Goal: Task Accomplishment & Management: Complete application form

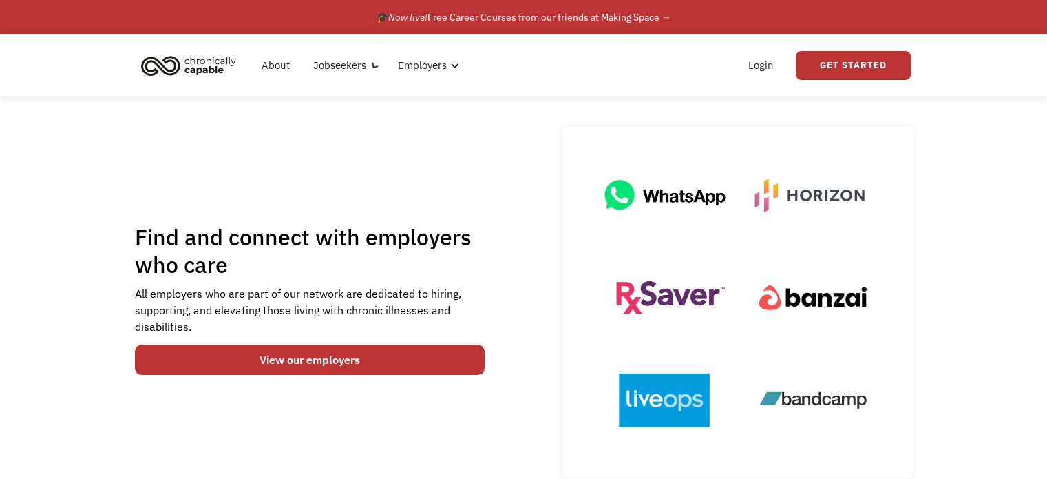
click at [123, 233] on div "Find and connect with employers who care All employers who are part of our netw…" at bounding box center [524, 300] width 806 height 358
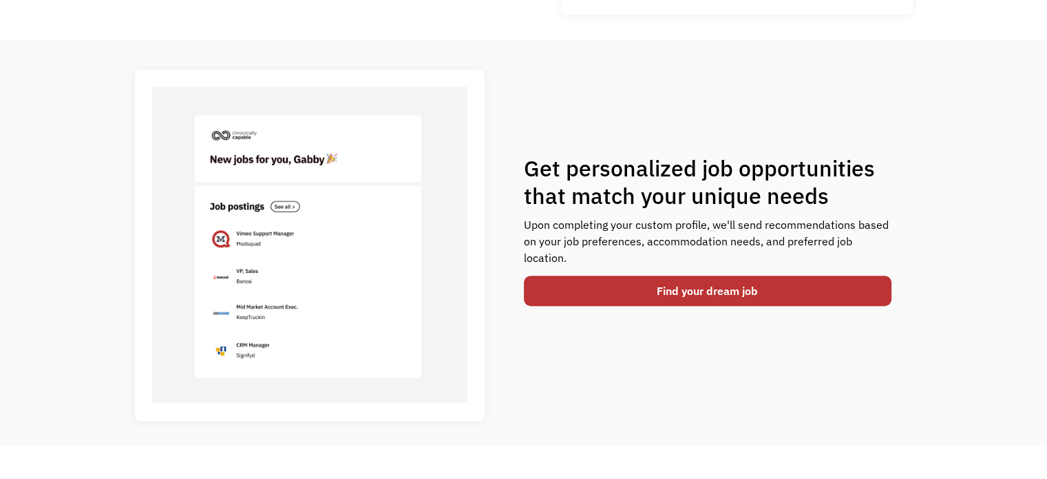
scroll to position [482, 0]
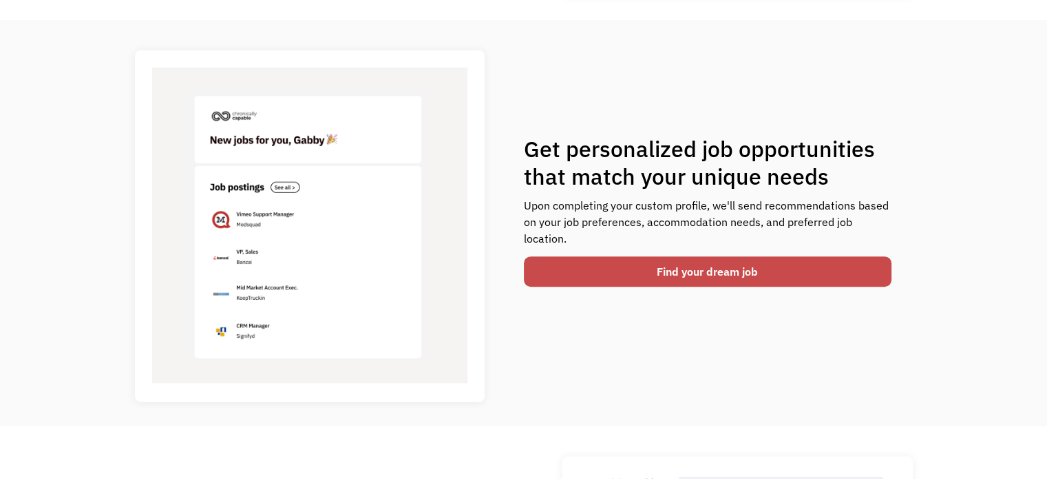
click at [682, 268] on link "Find your dream job" at bounding box center [708, 271] width 368 height 30
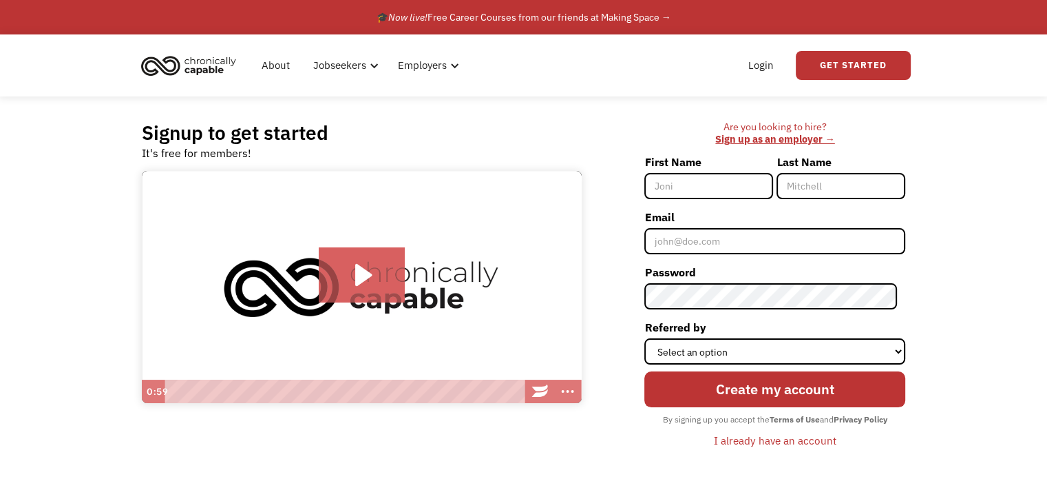
click at [723, 185] on input "First Name" at bounding box center [709, 186] width 129 height 26
type input "[PERSON_NAME]"
type input "Lambert"
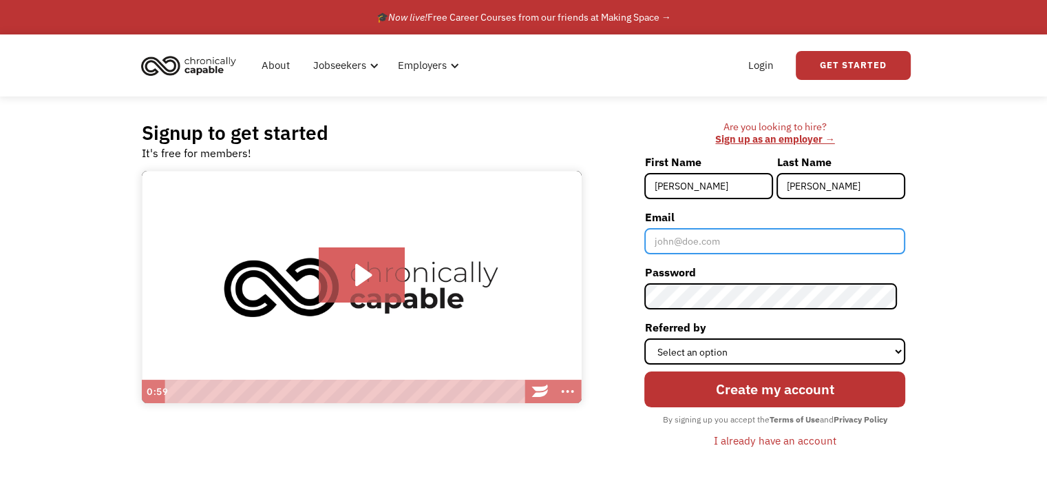
click at [726, 242] on input "Email" at bounding box center [775, 241] width 261 height 26
type input "[PERSON_NAME][EMAIL_ADDRESS][DOMAIN_NAME]"
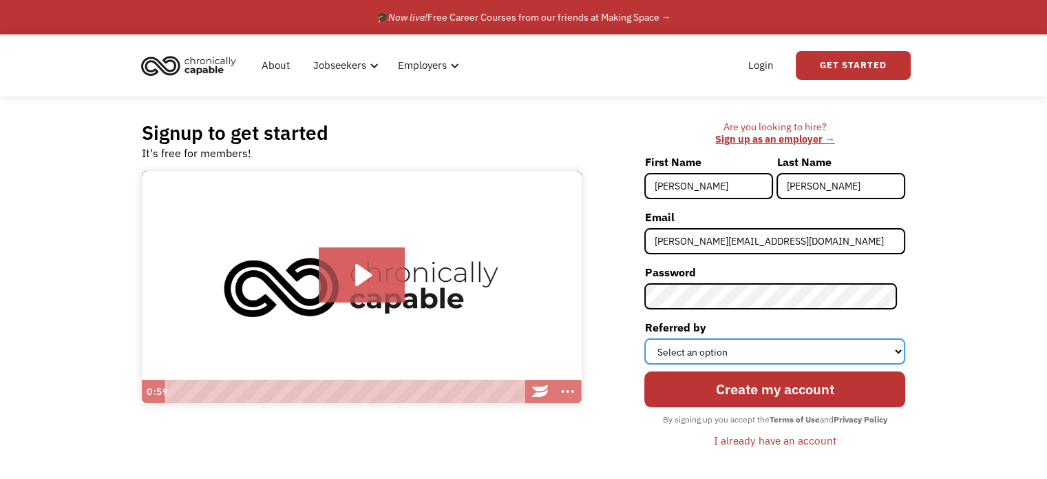
click at [754, 355] on select "Select an option Instagram Facebook Twitter Search Engine News Article Word of …" at bounding box center [775, 351] width 261 height 26
select select "Other"
click at [653, 338] on select "Select an option Instagram Facebook Twitter Search Engine News Article Word of …" at bounding box center [775, 351] width 261 height 26
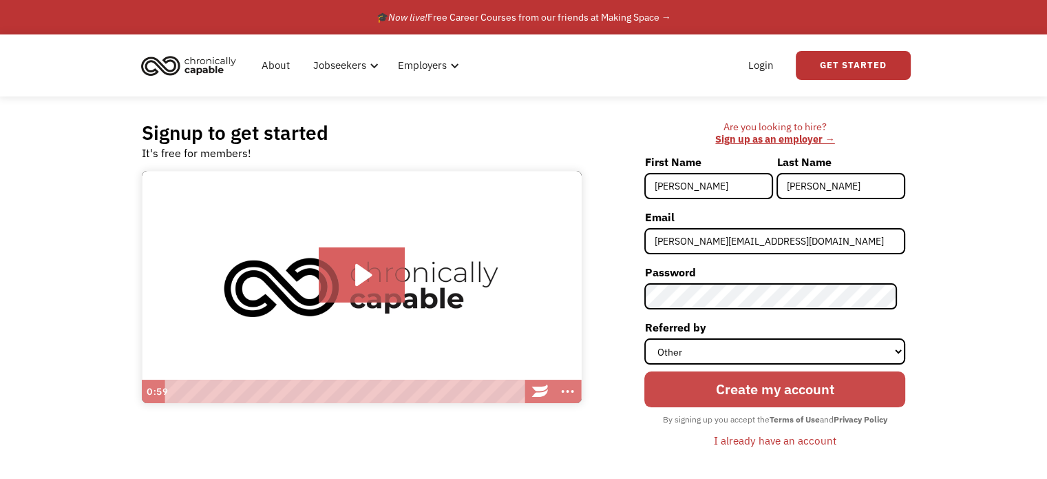
click at [797, 396] on input "Create my account" at bounding box center [775, 389] width 261 height 36
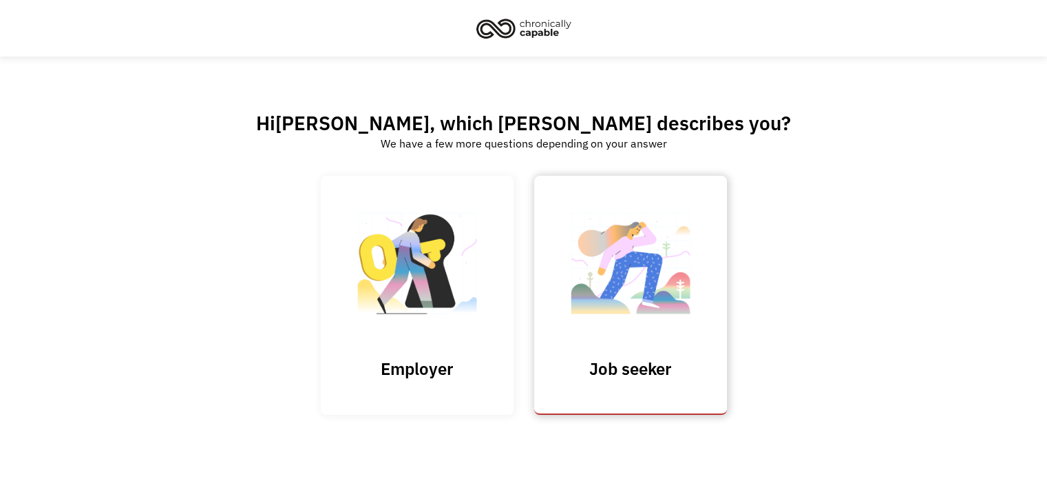
click at [636, 297] on img at bounding box center [631, 270] width 138 height 134
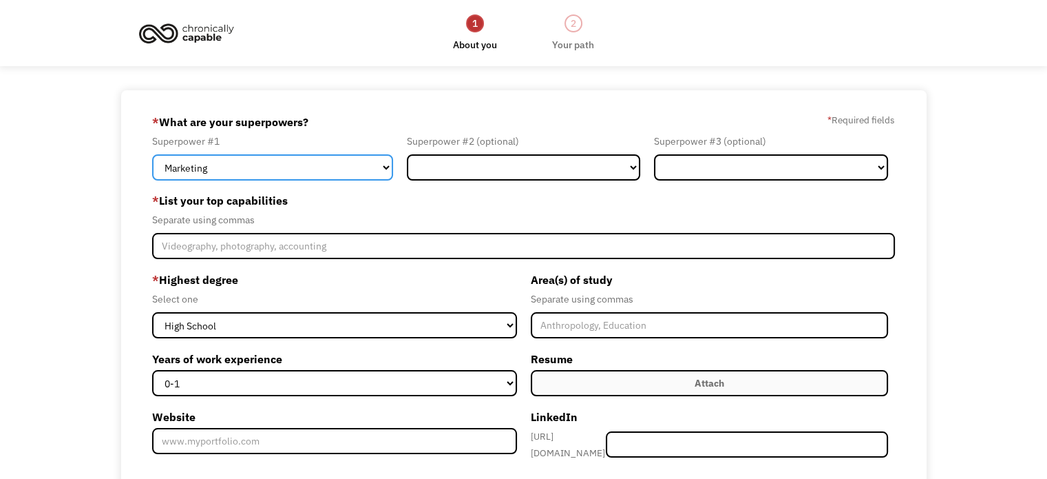
click at [329, 167] on select "Marketing Human Resources Finance Technology Operations Sales Industrial & Manu…" at bounding box center [272, 167] width 241 height 26
select select "Operations"
click at [152, 154] on select "Marketing Human Resources Finance Technology Operations Sales Industrial & Manu…" at bounding box center [272, 167] width 241 height 26
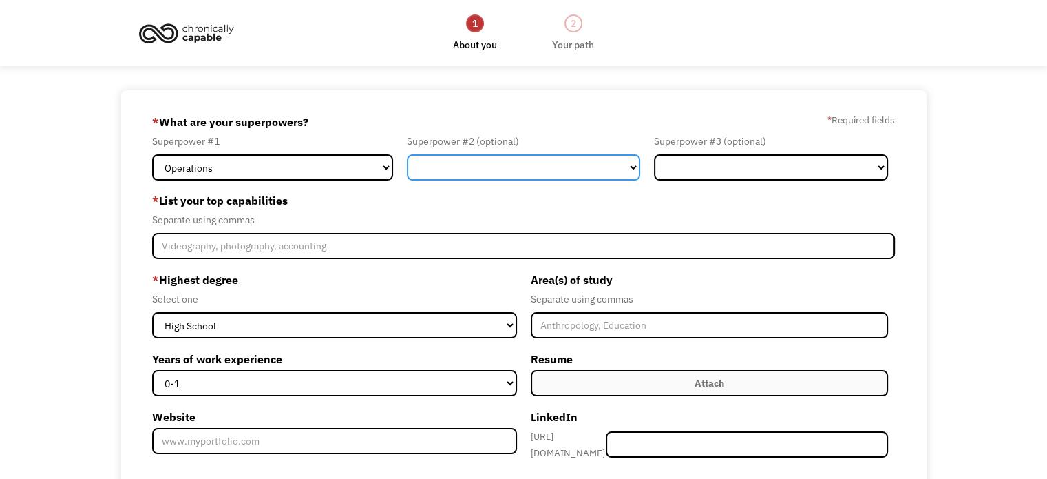
click at [525, 167] on select "Marketing Human Resources Finance Technology Operations Sales Industrial & Manu…" at bounding box center [524, 167] width 234 height 26
select select "Administration"
click at [407, 154] on select "Marketing Human Resources Finance Technology Operations Sales Industrial & Manu…" at bounding box center [524, 167] width 234 height 26
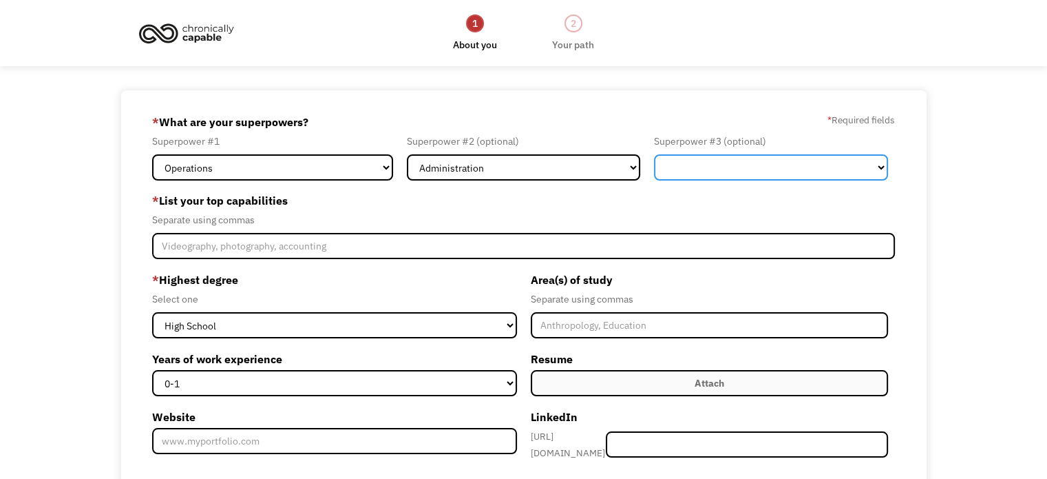
click at [797, 163] on select "Marketing Human Resources Finance Technology Operations Sales Industrial & Manu…" at bounding box center [771, 167] width 234 height 26
select select "Technology"
click at [654, 154] on select "Marketing Human Resources Finance Technology Operations Sales Industrial & Manu…" at bounding box center [771, 167] width 234 height 26
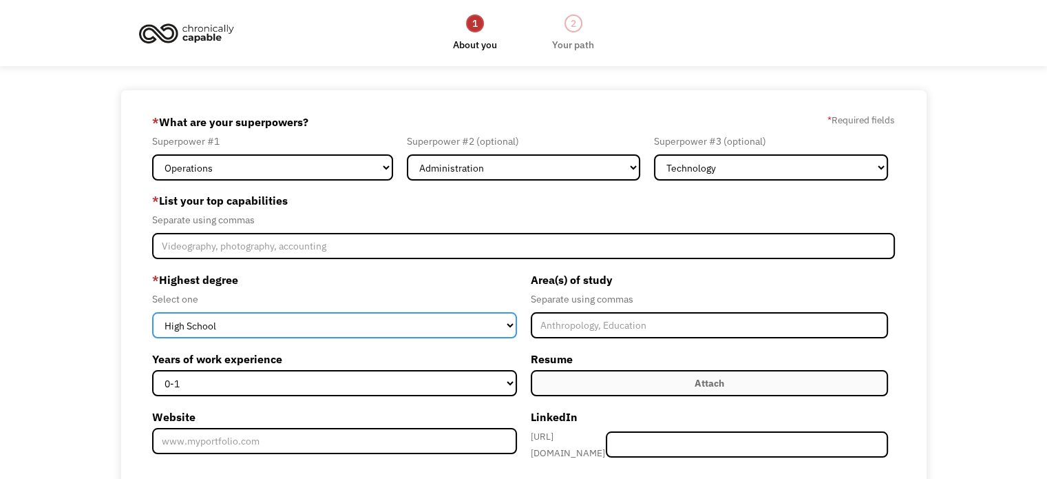
click at [459, 312] on select "High School Associates Bachelors Master's PhD" at bounding box center [334, 325] width 364 height 26
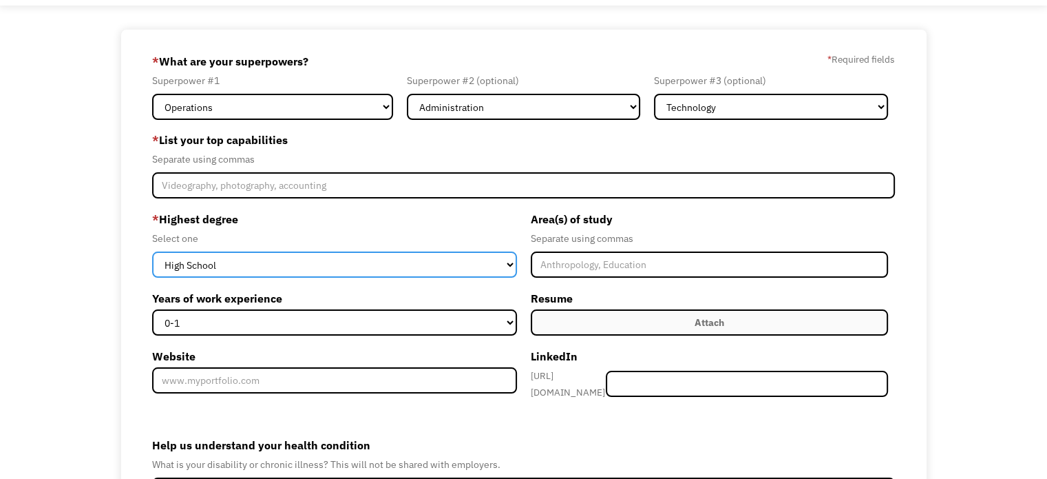
scroll to position [69, 0]
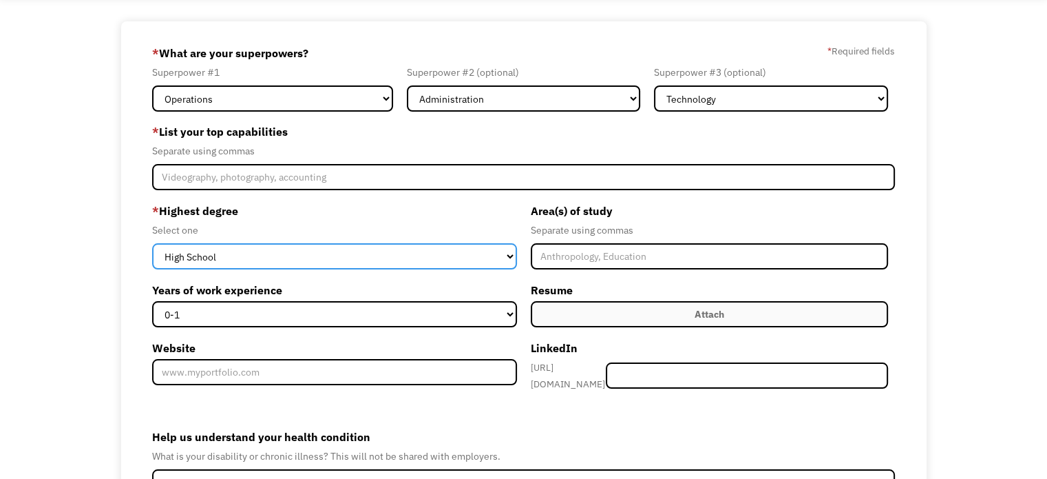
click at [329, 253] on select "High School Associates Bachelors Master's PhD" at bounding box center [334, 256] width 364 height 26
select select "masters"
click at [152, 243] on select "High School Associates Bachelors Master's PhD" at bounding box center [334, 256] width 364 height 26
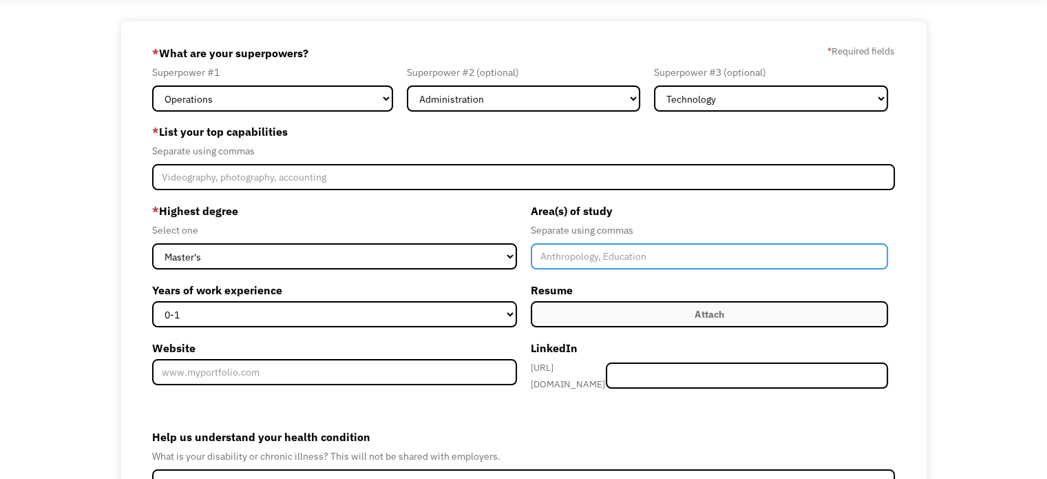
click at [611, 256] on input "Member-Create-Step1" at bounding box center [709, 256] width 357 height 26
type input "M"
type input "Psychology, MBA, Management & Leadership, HR Management"
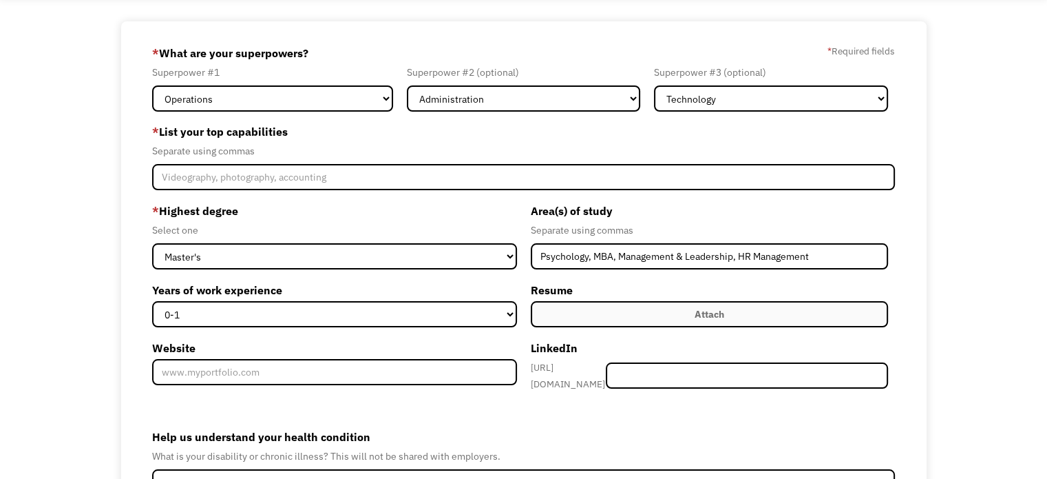
click at [785, 313] on label "Attach" at bounding box center [709, 314] width 357 height 26
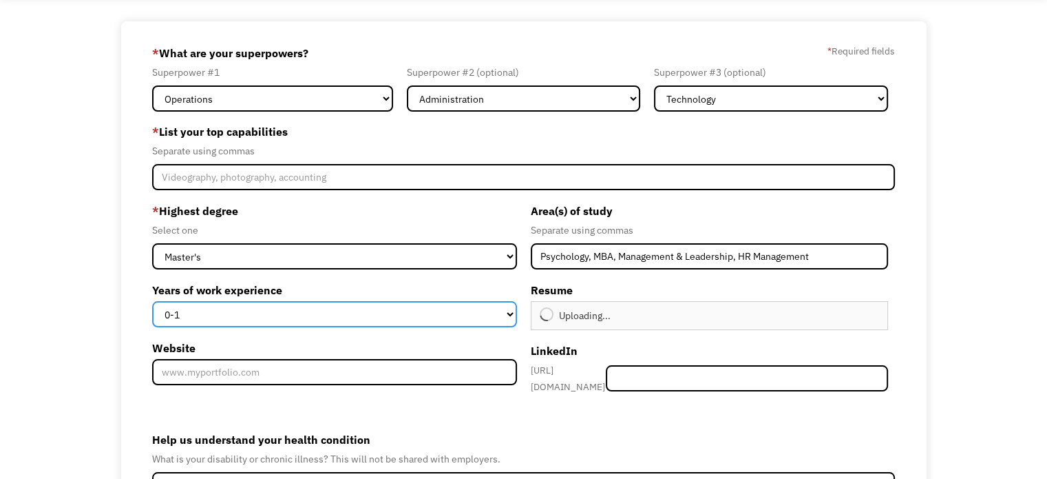
click at [344, 313] on select "0-1 2-4 5-10 11-15 15+" at bounding box center [334, 314] width 364 height 26
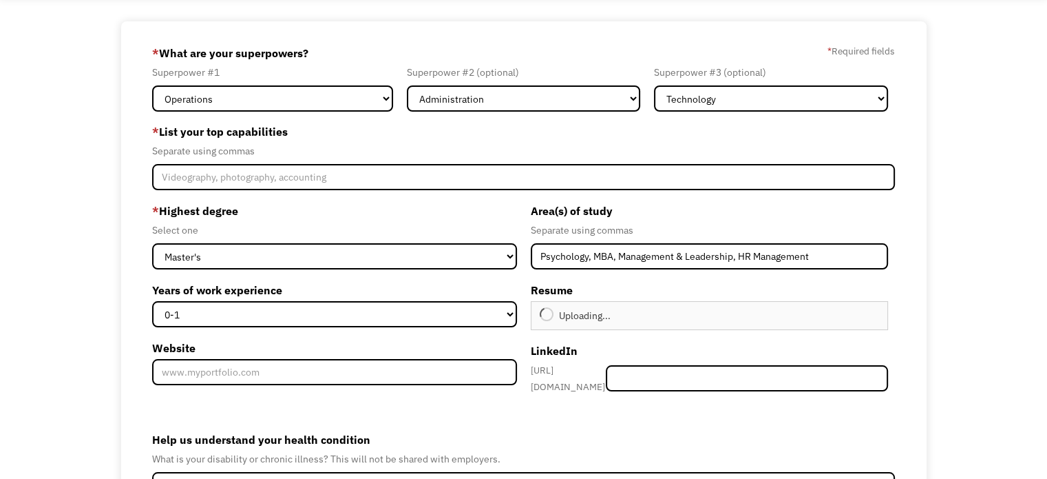
type input "Continue"
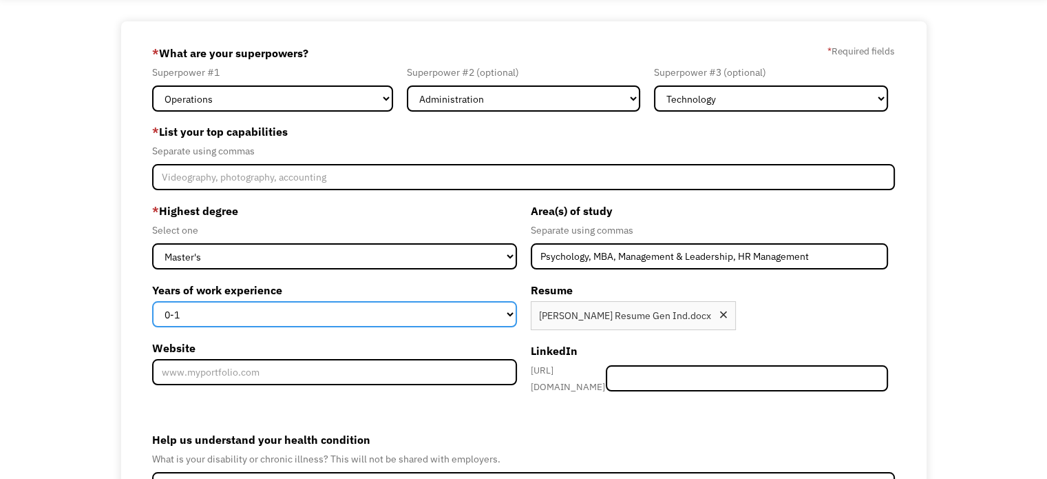
click at [306, 308] on select "0-1 2-4 5-10 11-15 15+" at bounding box center [334, 314] width 364 height 26
select select "15+"
click at [152, 301] on select "0-1 2-4 5-10 11-15 15+" at bounding box center [334, 314] width 364 height 26
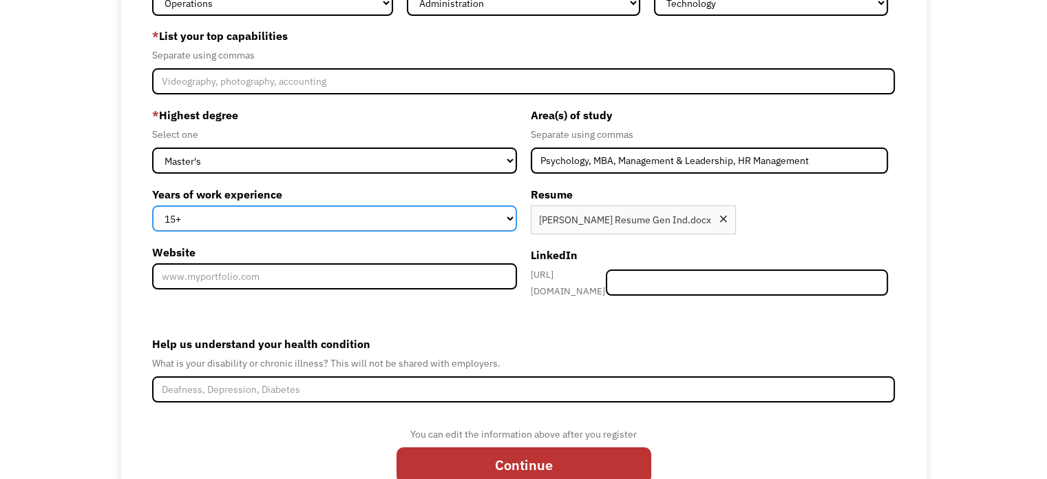
scroll to position [215, 0]
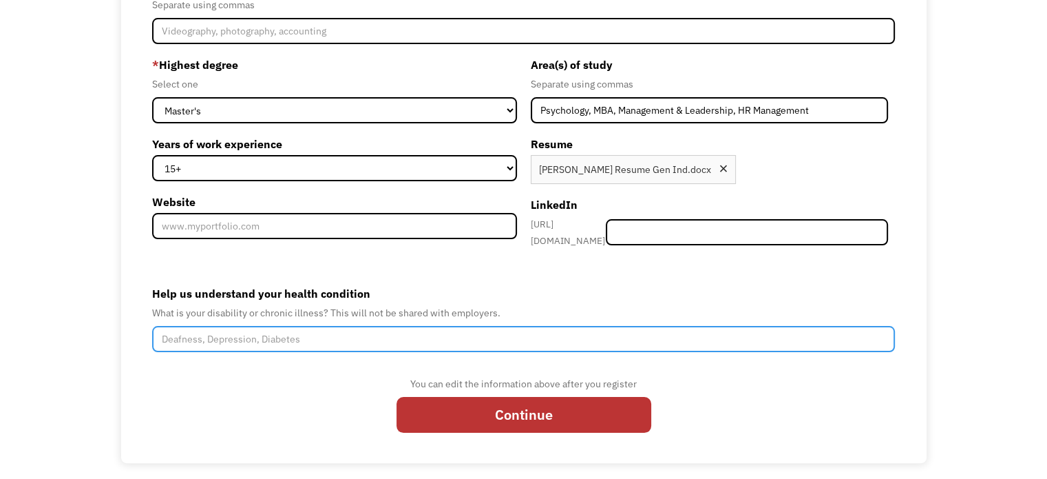
click at [207, 330] on input "Help us understand your health condition" at bounding box center [523, 339] width 743 height 26
type input "D"
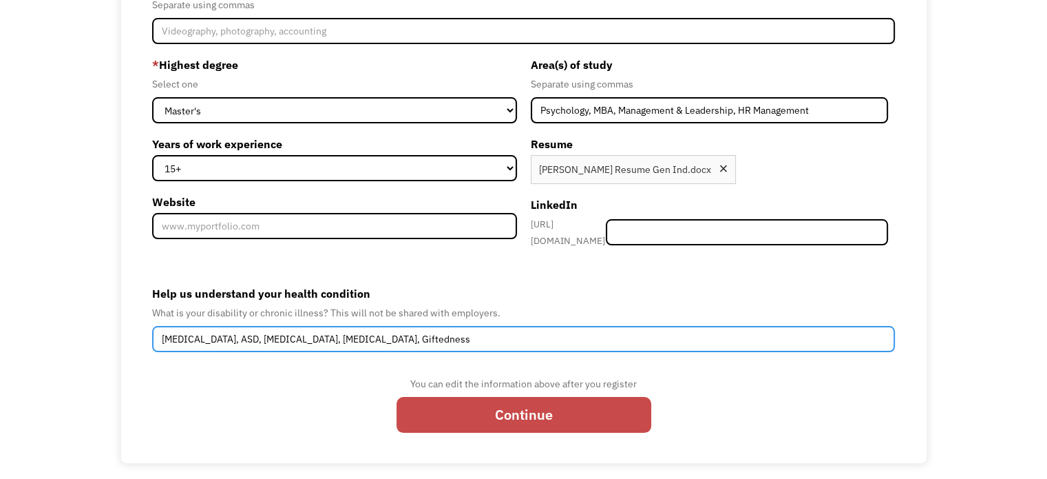
type input "ADHD, ASD, Diabetes, Depression, Anxiety, Giftedness"
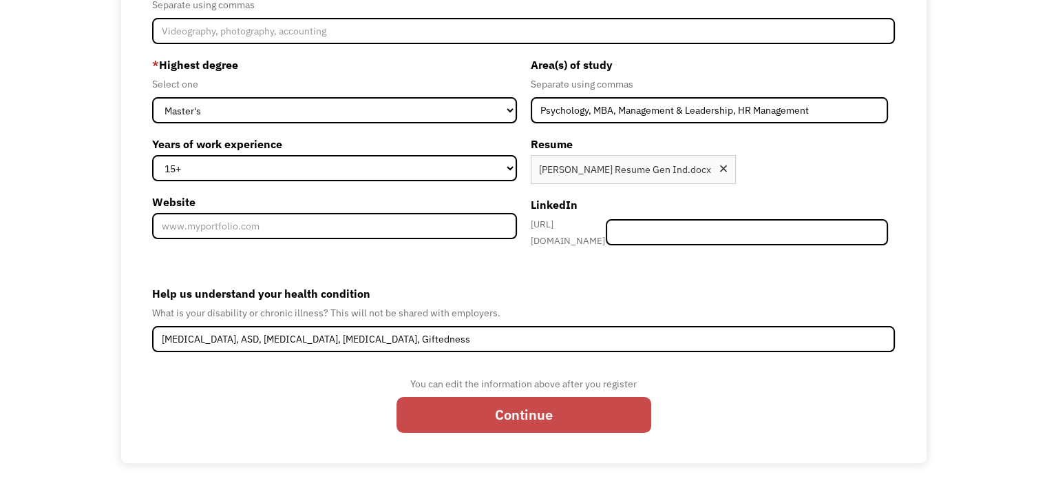
click at [532, 399] on input "Continue" at bounding box center [524, 415] width 255 height 36
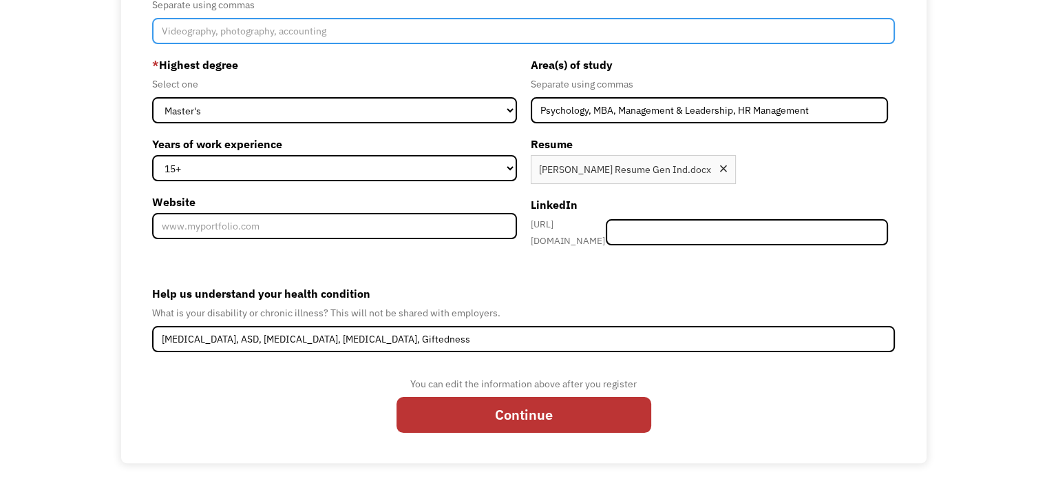
click at [426, 32] on input "Member-Create-Step1" at bounding box center [523, 31] width 743 height 26
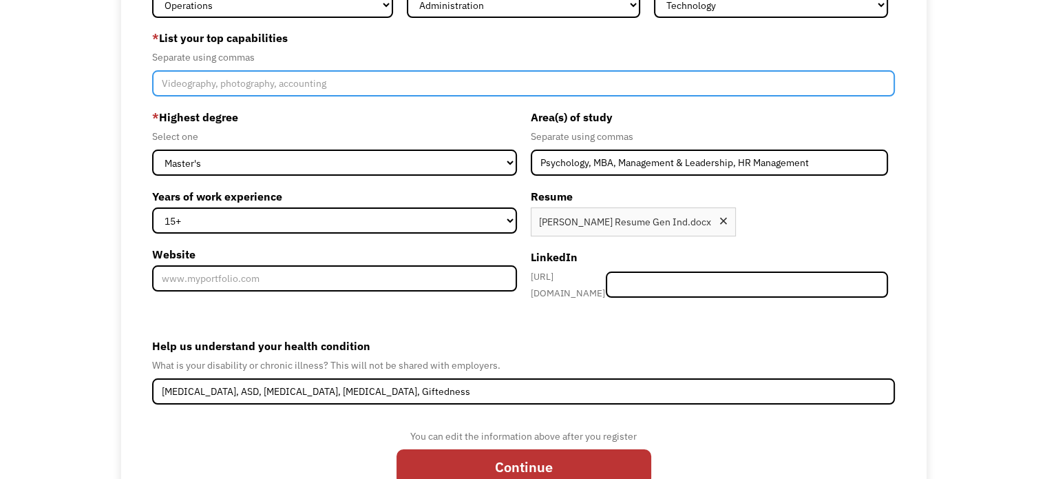
scroll to position [8, 0]
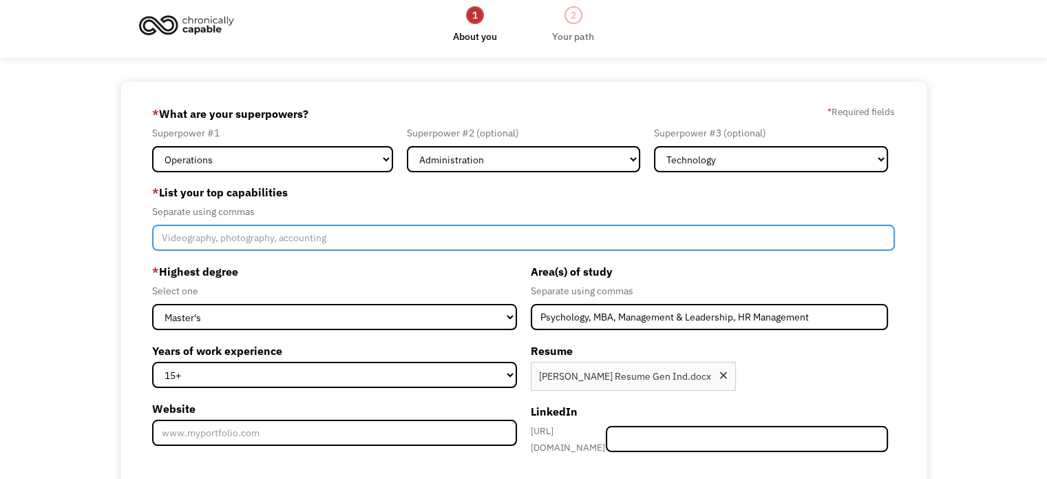
click at [218, 235] on input "Member-Create-Step1" at bounding box center [523, 237] width 743 height 26
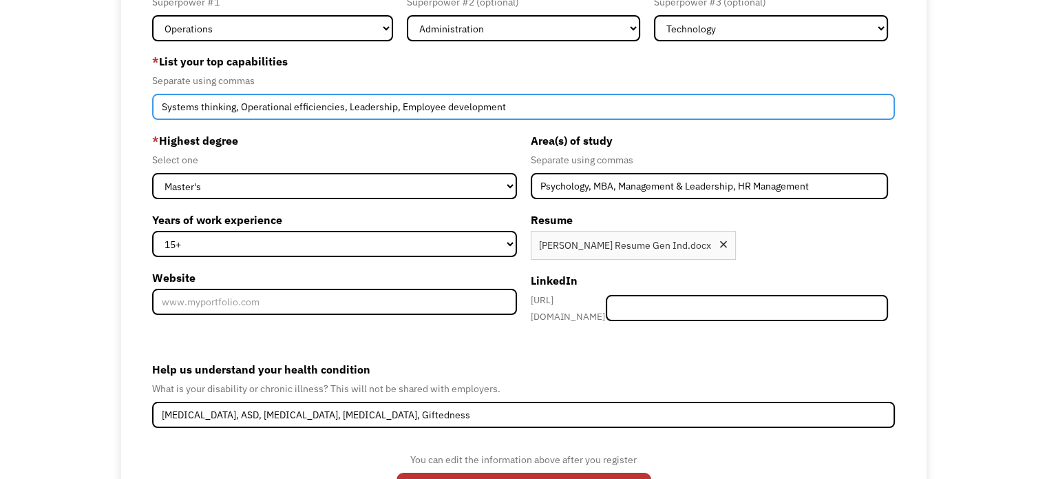
scroll to position [215, 0]
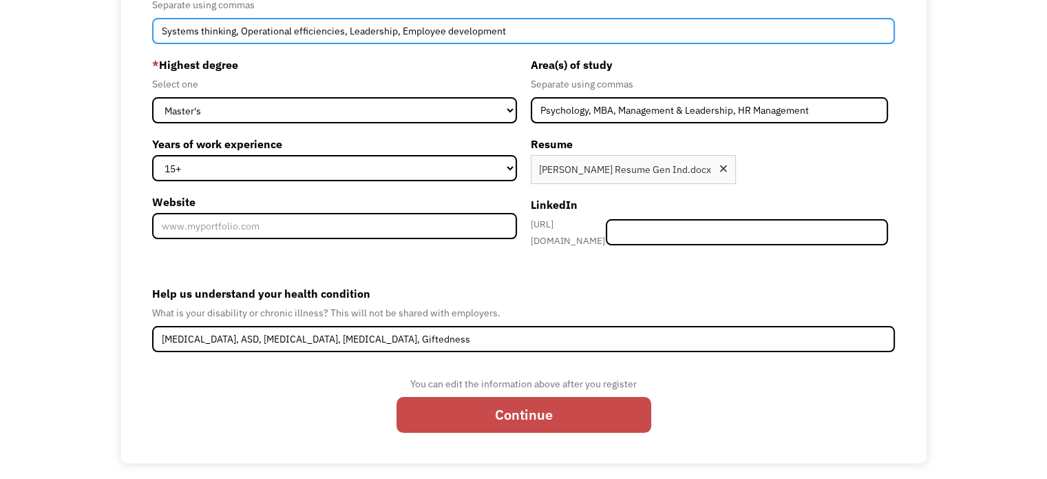
type input "Systems thinking, Operational efficiencies, Leadership, Employee development"
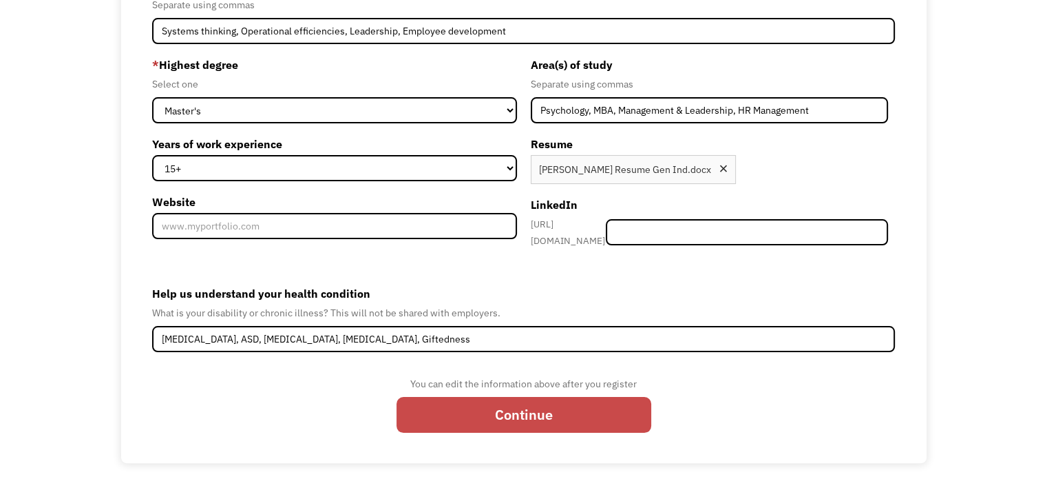
click at [556, 400] on input "Continue" at bounding box center [524, 415] width 255 height 36
type input "Please wait..."
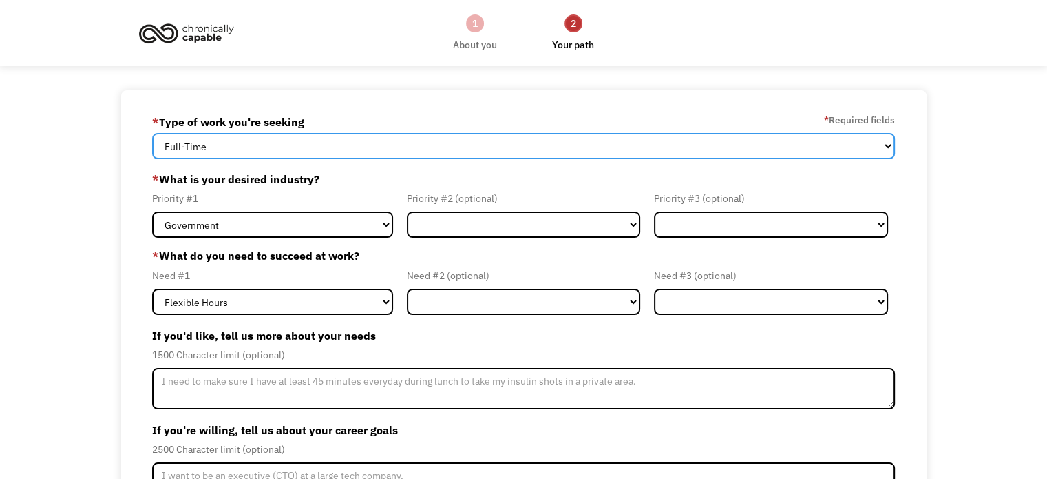
click at [370, 143] on select "Full-Time Part-Time Both Full-Time and Part-Time" at bounding box center [523, 146] width 743 height 26
select select "Both Full-Time and Part-Time"
click at [152, 133] on select "Full-Time Part-Time Both Full-Time and Part-Time" at bounding box center [523, 146] width 743 height 26
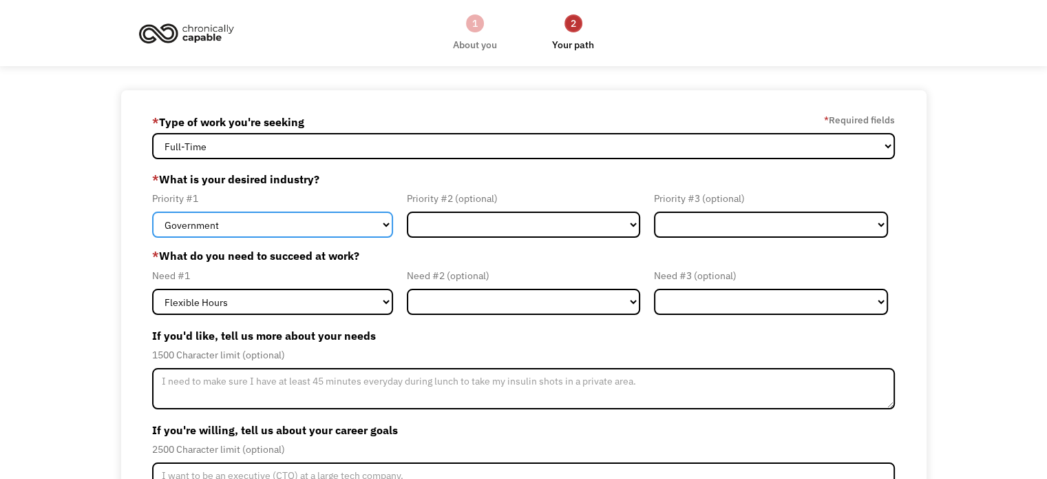
click at [345, 222] on select "Government Finance & Insurance Health & Social Care Tech & Engineering Creative…" at bounding box center [272, 224] width 241 height 26
select select "Administrative"
click at [152, 211] on select "Government Finance & Insurance Health & Social Care Tech & Engineering Creative…" at bounding box center [272, 224] width 241 height 26
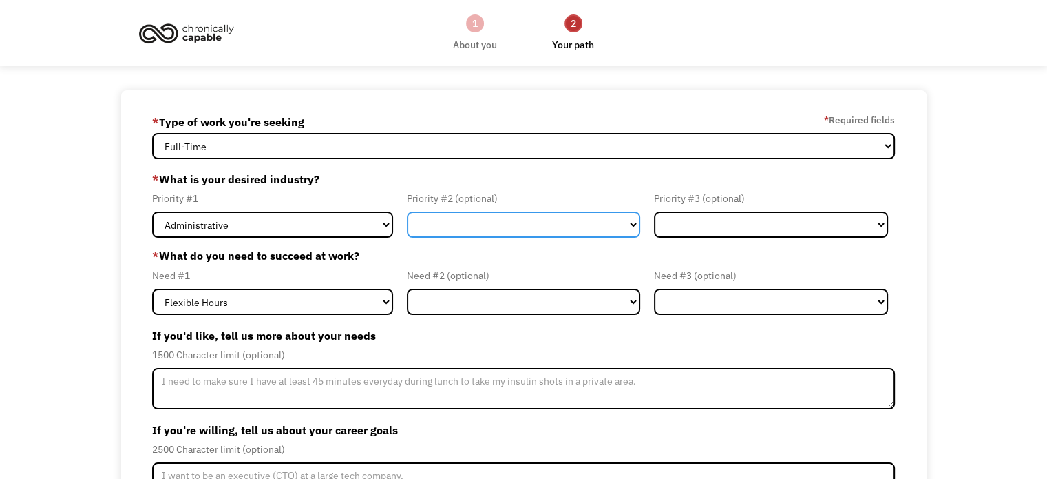
click at [558, 220] on select "Government Finance & Insurance Health & Social Care Tech & Engineering Creative…" at bounding box center [524, 224] width 234 height 26
select select "Education"
click at [407, 211] on select "Government Finance & Insurance Health & Social Care Tech & Engineering Creative…" at bounding box center [524, 224] width 234 height 26
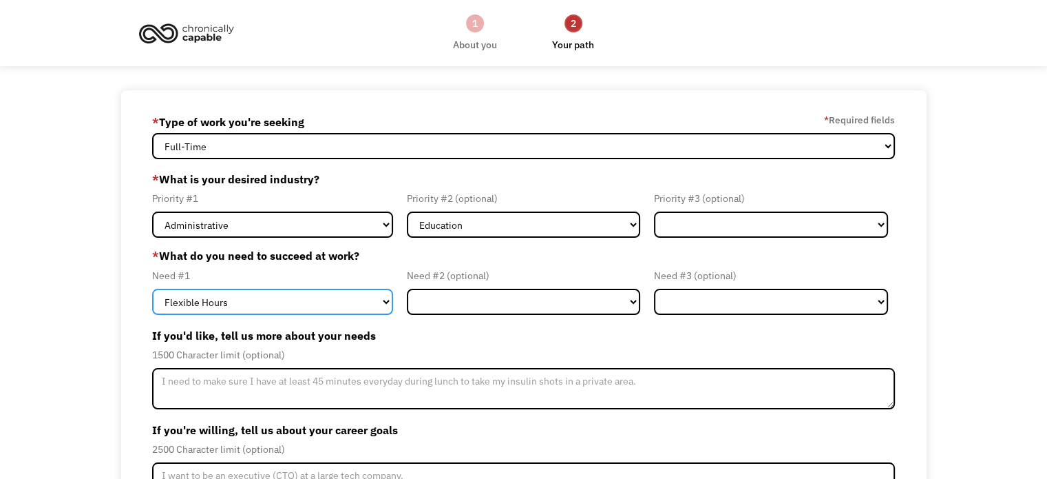
click at [293, 296] on select "Flexible Hours Remote Work Service Animal On-site Accommodations Visual Support…" at bounding box center [272, 302] width 241 height 26
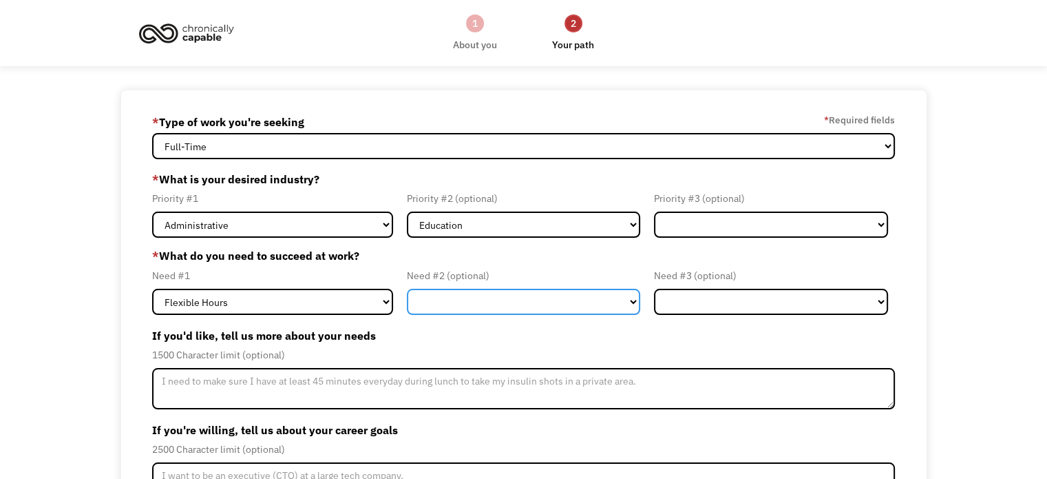
click at [465, 306] on select "Flexible Hours Remote Work Service Animal On-site Accommodations Visual Support…" at bounding box center [524, 302] width 234 height 26
select select "Remote Work"
click at [407, 289] on select "Flexible Hours Remote Work Service Animal On-site Accommodations Visual Support…" at bounding box center [524, 302] width 234 height 26
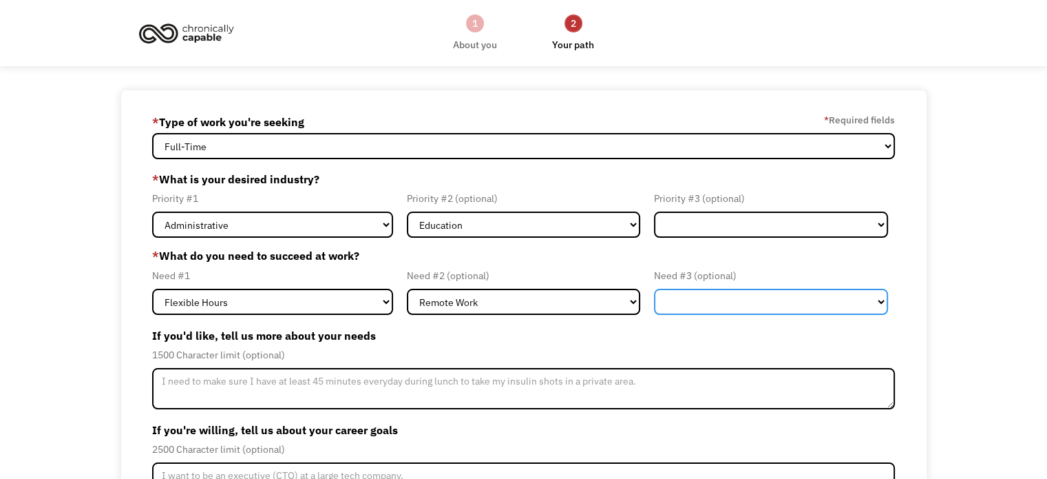
click at [709, 311] on select "Flexible Hours Remote Work Service Animal On-site Accommodations Visual Support…" at bounding box center [771, 302] width 234 height 26
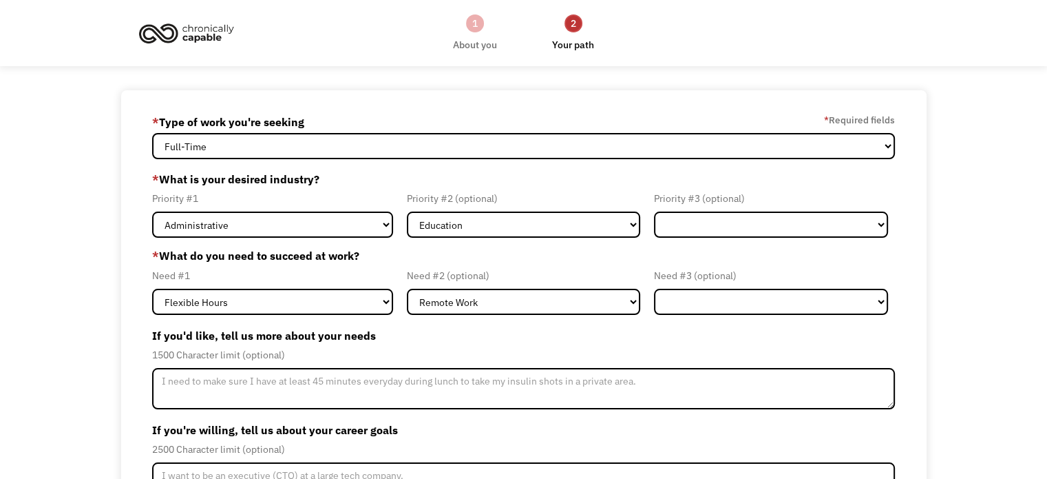
click at [545, 334] on label "If you'd like, tell us more about your needs" at bounding box center [523, 335] width 743 height 22
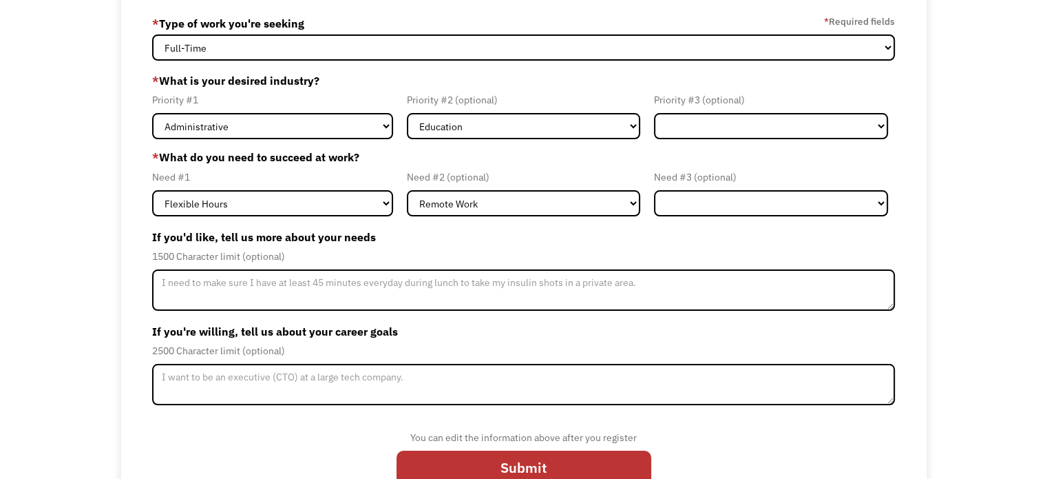
scroll to position [134, 0]
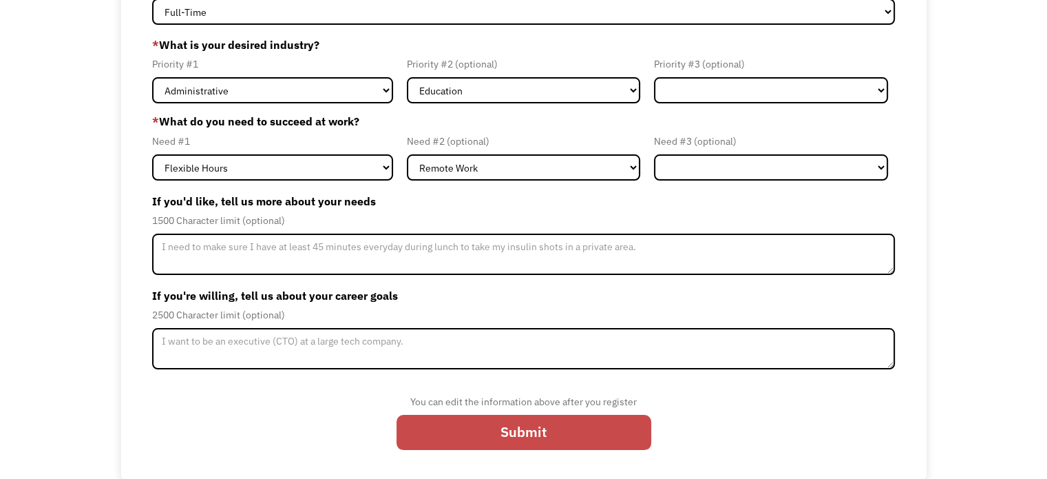
click at [547, 436] on input "Submit" at bounding box center [524, 433] width 255 height 36
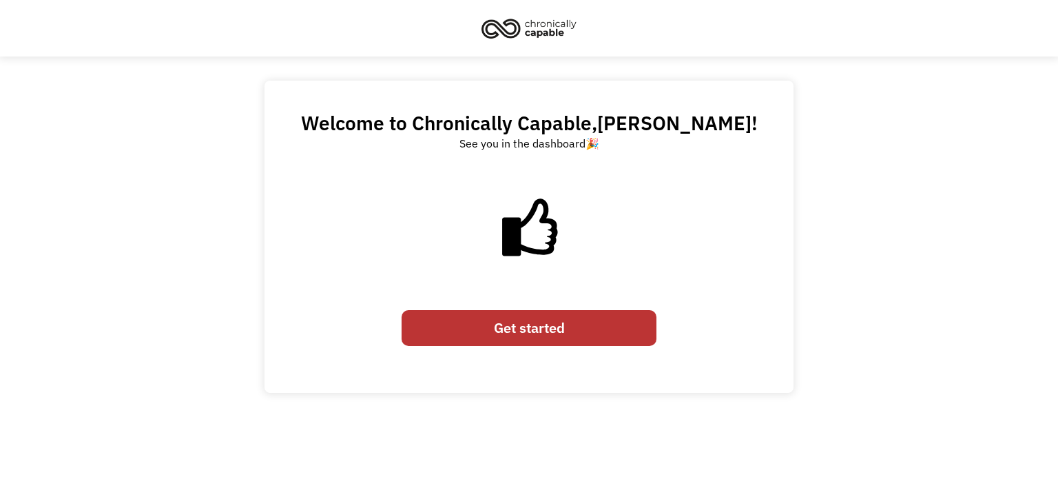
click at [538, 327] on link "Get started" at bounding box center [528, 328] width 255 height 36
